Goal: Check status

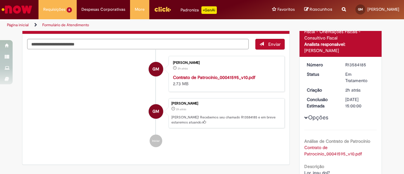
scroll to position [48, 0]
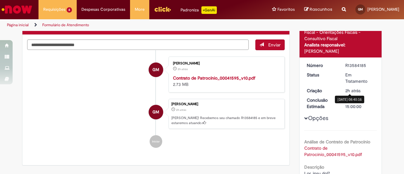
click at [355, 67] on div "R13584185" at bounding box center [359, 65] width 29 height 6
copy div "R13584185"
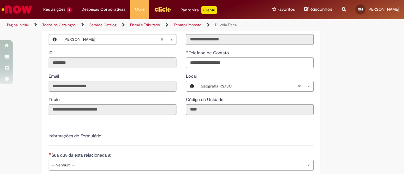
scroll to position [196, 0]
